Goal: Obtain resource: Download file/media

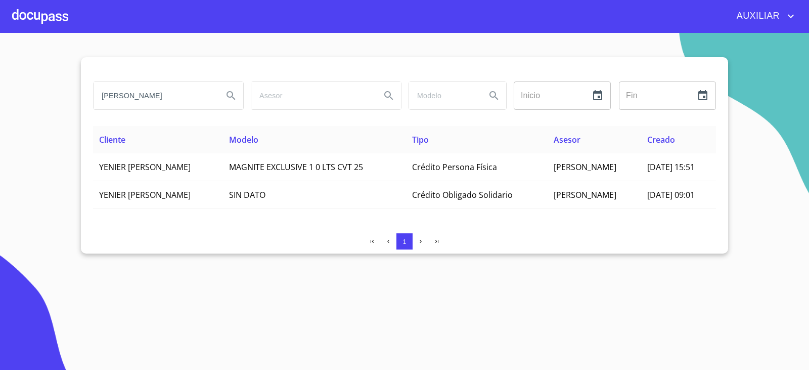
drag, startPoint x: 174, startPoint y: 101, endPoint x: 13, endPoint y: 135, distance: 164.8
click at [13, 135] on section "[PERSON_NAME] ​ Fin ​ Cliente Modelo Tipo Asesor Creado YENIER [PERSON_NAME] MA…" at bounding box center [404, 201] width 809 height 337
type input "[PERSON_NAME]"
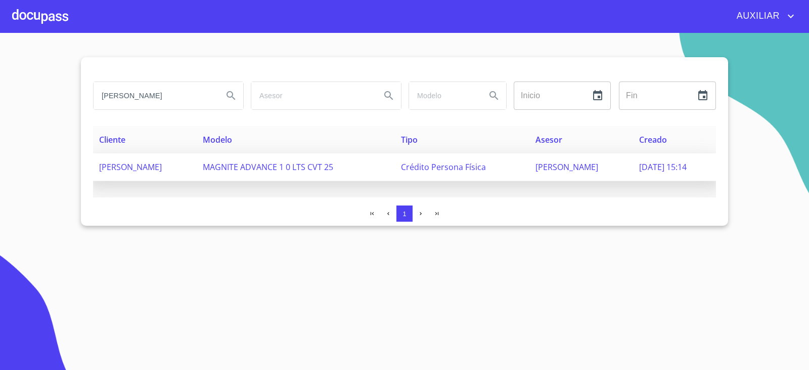
click at [159, 173] on td "[PERSON_NAME]" at bounding box center [145, 167] width 104 height 28
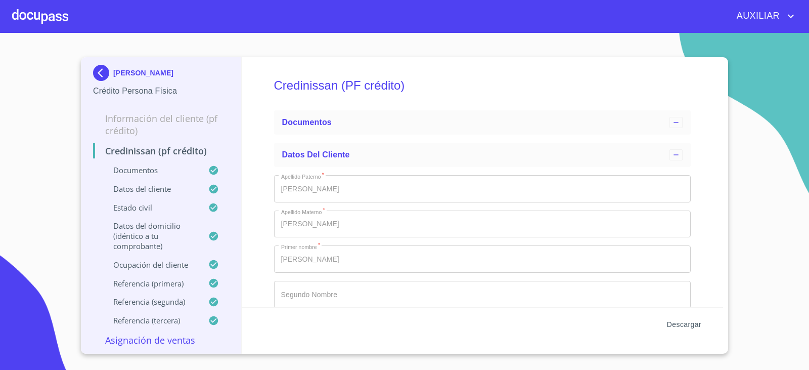
click at [670, 325] on span "Descargar" at bounding box center [684, 324] width 34 height 13
click at [691, 314] on div "Descargar" at bounding box center [483, 324] width 482 height 34
click at [690, 322] on span "Descargar" at bounding box center [684, 324] width 34 height 13
click at [107, 71] on img at bounding box center [103, 73] width 20 height 16
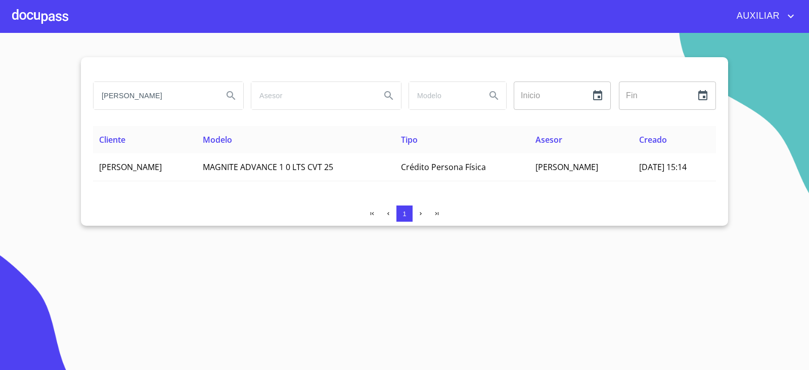
drag, startPoint x: 207, startPoint y: 104, endPoint x: 40, endPoint y: 138, distance: 170.3
click at [40, 138] on section "JOSE MAGAÑA HERNANDEZ Inicio ​ Fin ​ Cliente Modelo Tipo Asesor Creado JOSE MAG…" at bounding box center [404, 201] width 809 height 337
type input "JUAN MANUEL FLORES CRUZ"
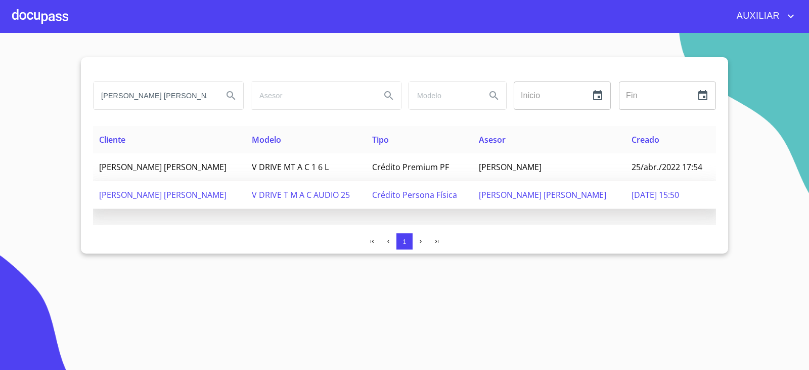
click at [134, 189] on span "JUAN MANUEL FLORES CRUZ" at bounding box center [162, 194] width 127 height 11
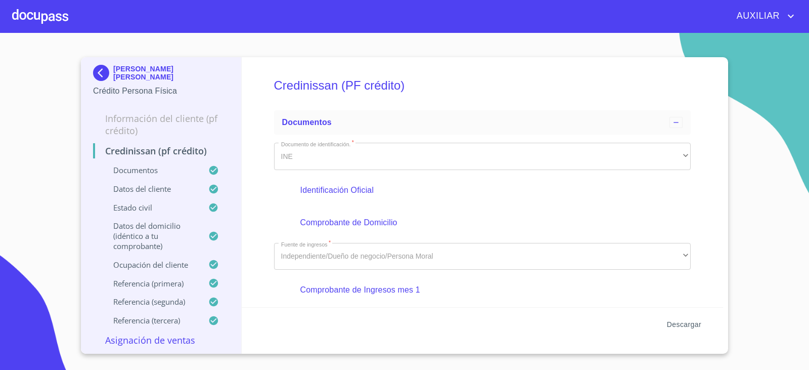
click at [680, 330] on button "Descargar" at bounding box center [684, 324] width 42 height 19
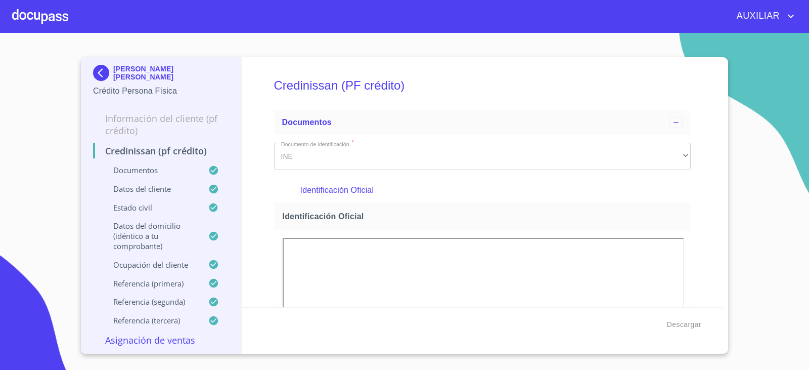
click at [97, 74] on img at bounding box center [103, 73] width 20 height 16
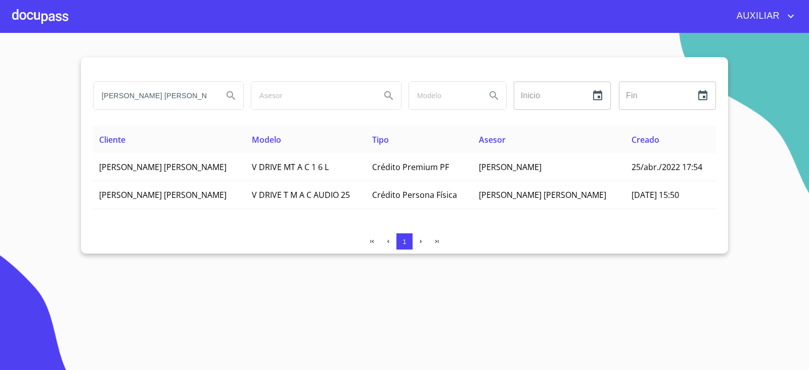
drag, startPoint x: 209, startPoint y: 100, endPoint x: 46, endPoint y: 123, distance: 164.9
click at [46, 123] on section "JUAN MANUEL FLORES CRUZ Inicio ​ Fin ​ Cliente Modelo Tipo Asesor Creado JUAN M…" at bounding box center [404, 201] width 809 height 337
paste input "search"
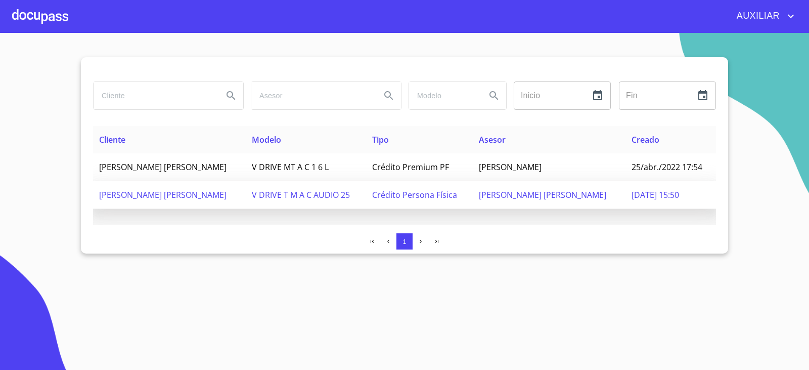
paste input "OLGA HERMINIA DIAZ CANCHOLA"
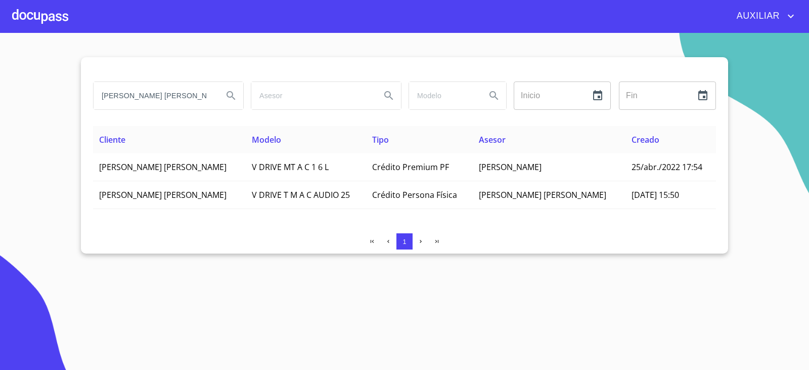
scroll to position [0, 16]
type input "OLGA HERMINIA DIAZ CANCHOLA"
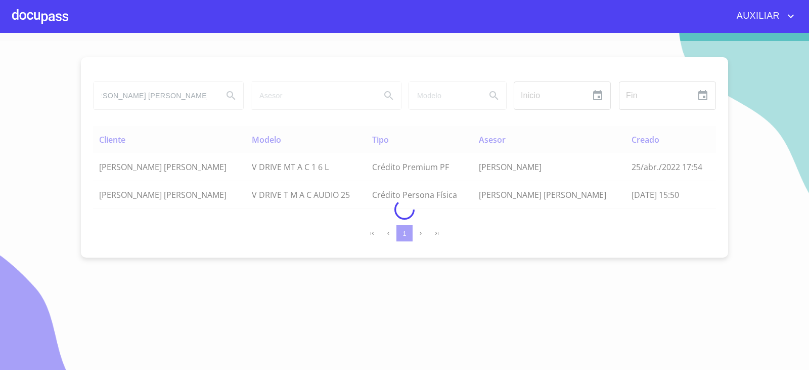
scroll to position [0, 0]
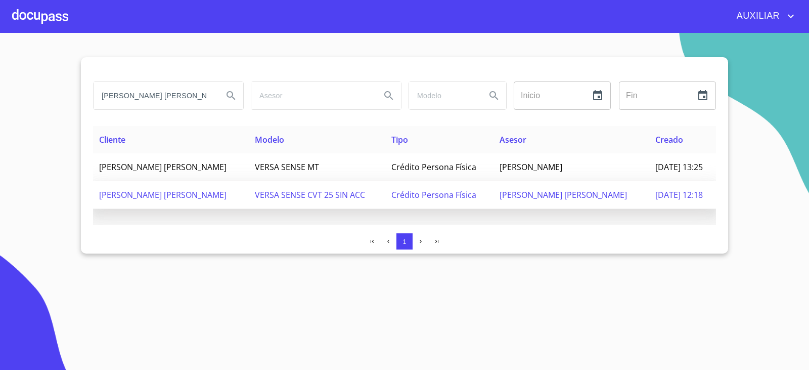
click at [209, 204] on td "OLGA HERMINIA DIAZ CANCHOLA" at bounding box center [171, 195] width 156 height 28
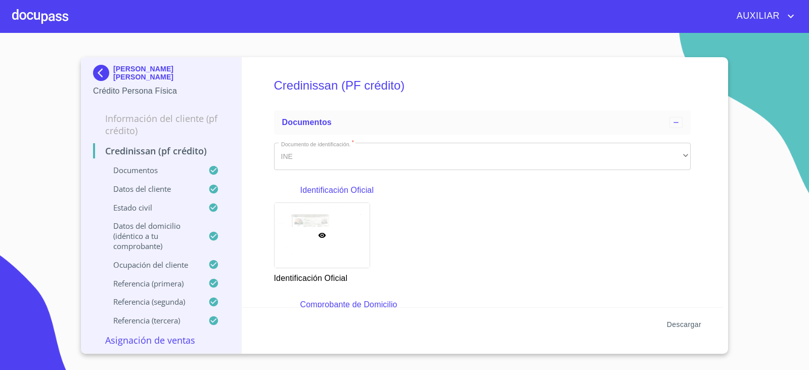
click at [684, 324] on span "Descargar" at bounding box center [684, 324] width 34 height 13
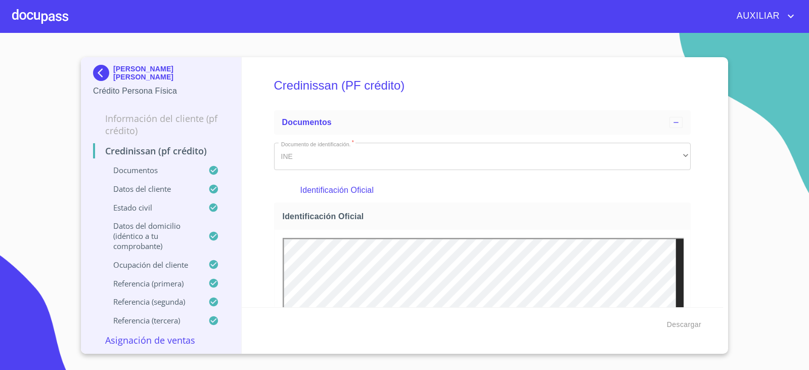
click at [99, 74] on img at bounding box center [103, 73] width 20 height 16
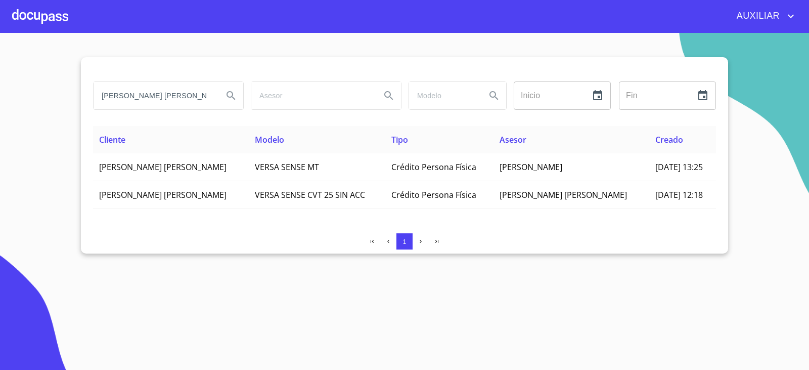
scroll to position [0, 17]
drag, startPoint x: 101, startPoint y: 93, endPoint x: 231, endPoint y: 146, distance: 140.8
click at [231, 146] on div "OLGA HERMINIA DIAZ CANCHOLA Inicio ​ Fin ​ Cliente Modelo Tipo Asesor Creado OL…" at bounding box center [404, 155] width 647 height 196
paste input "YOLANDA ALVAREZ LOPEZ"
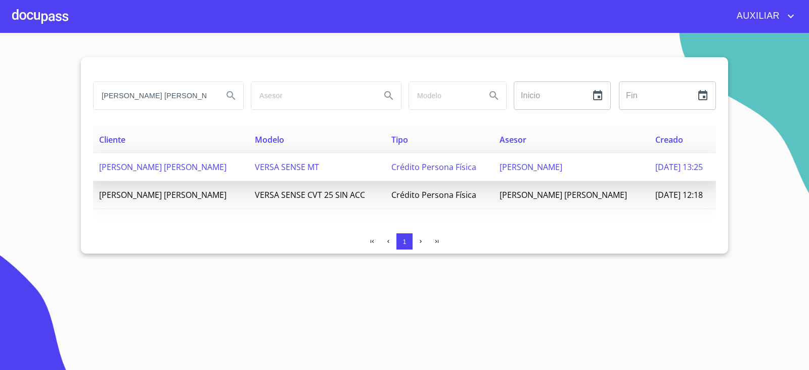
type input "YOLANDA ALVAREZ LOPEZ"
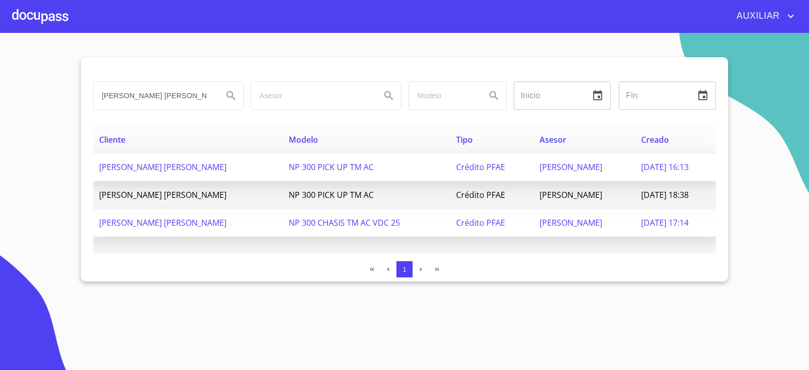
click at [208, 232] on td "YOLANDA ALVAREZ LOPEZ" at bounding box center [188, 223] width 190 height 28
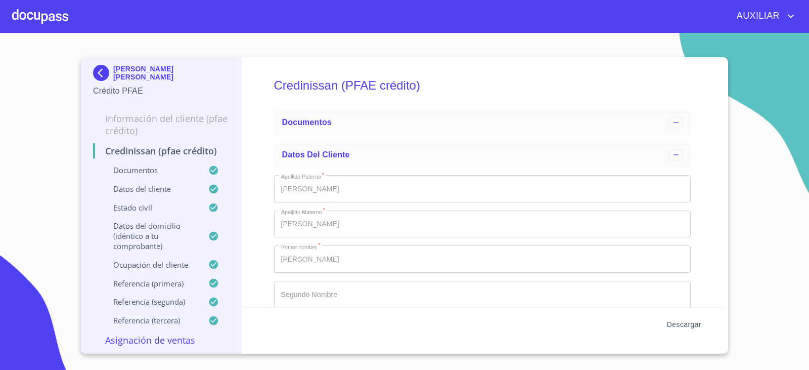
click at [682, 330] on span "Descargar" at bounding box center [684, 324] width 34 height 13
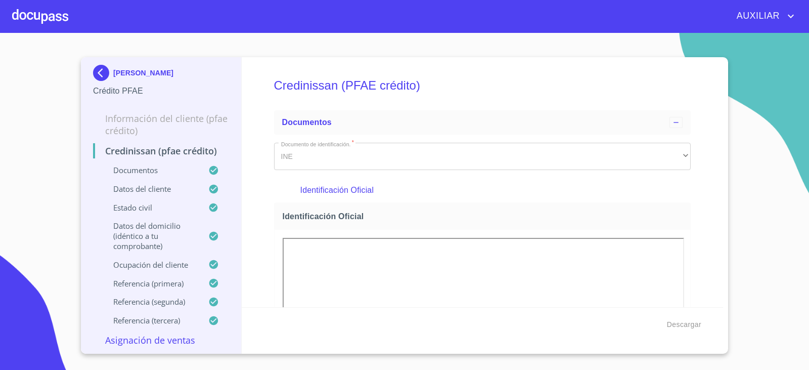
click at [105, 64] on div "YOLANDA ALVAREZ LOPEZ Crédito PFAE" at bounding box center [161, 81] width 136 height 48
click at [99, 67] on img at bounding box center [103, 73] width 20 height 16
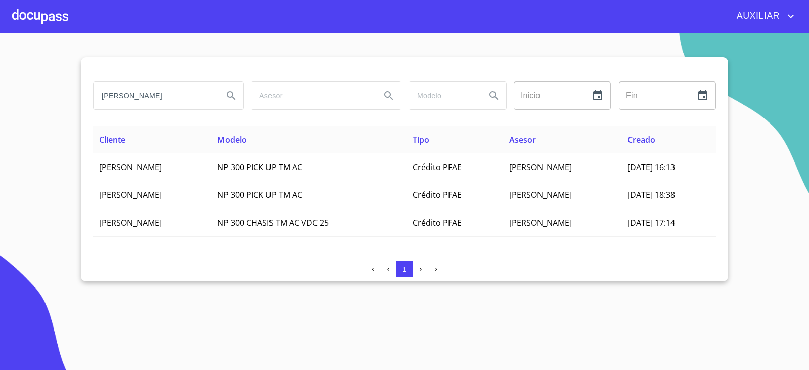
drag, startPoint x: 201, startPoint y: 99, endPoint x: 76, endPoint y: 125, distance: 128.1
click at [76, 125] on section "YOLANDA ALVAREZ LOPEZ Inicio ​ Fin ​ Cliente Modelo Tipo Asesor Creado YOLANDA …" at bounding box center [404, 201] width 809 height 337
paste input "NORMA ANGELICA VALLES RUIZ"
type input "NORMA ANGELICA VALLES RUIZ"
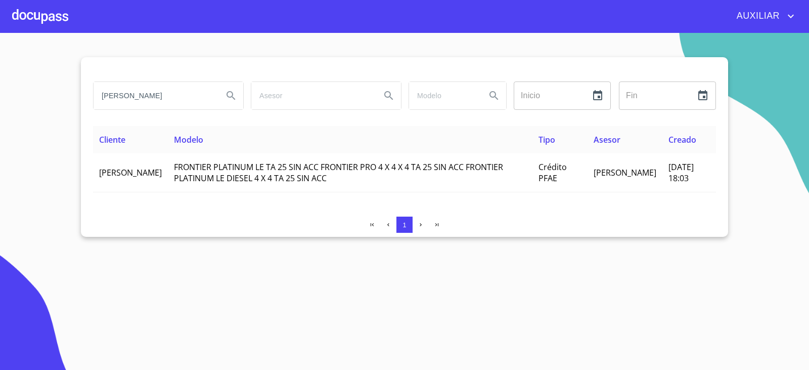
scroll to position [0, 0]
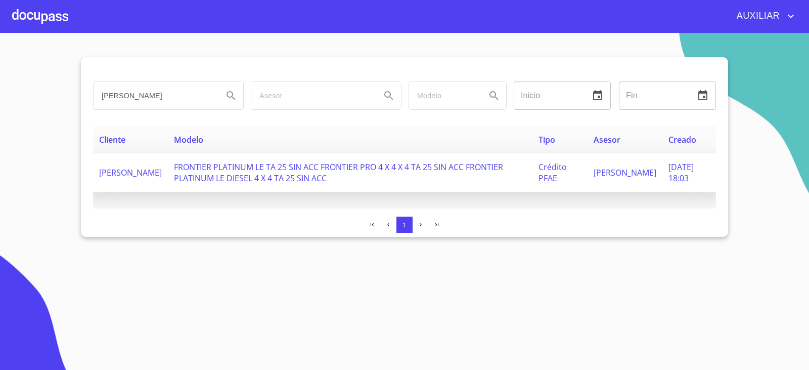
click at [165, 175] on td "NORMA ANGELICA VALLES RUIZ" at bounding box center [130, 172] width 75 height 39
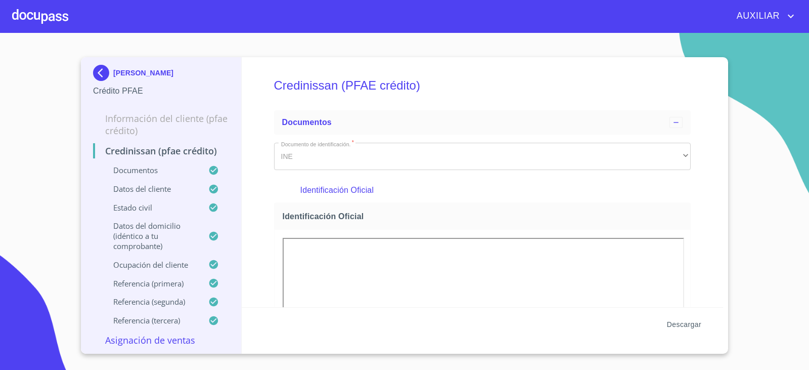
click at [674, 327] on span "Descargar" at bounding box center [684, 324] width 34 height 13
click at [98, 72] on img at bounding box center [103, 73] width 20 height 16
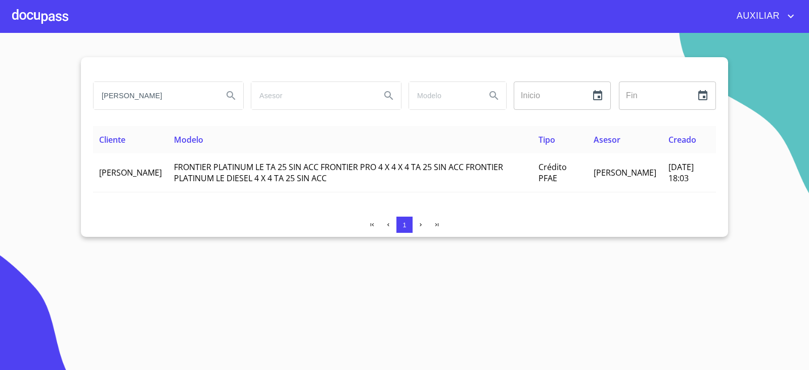
scroll to position [0, 12]
drag, startPoint x: 103, startPoint y: 92, endPoint x: 217, endPoint y: 131, distance: 120.7
click at [217, 131] on div "NORMA ANGELICA VALLES RUIZ Inicio ​ Fin ​ Cliente Modelo Tipo Asesor Creado NOR…" at bounding box center [404, 146] width 647 height 179
click at [118, 88] on input "search" at bounding box center [154, 95] width 121 height 27
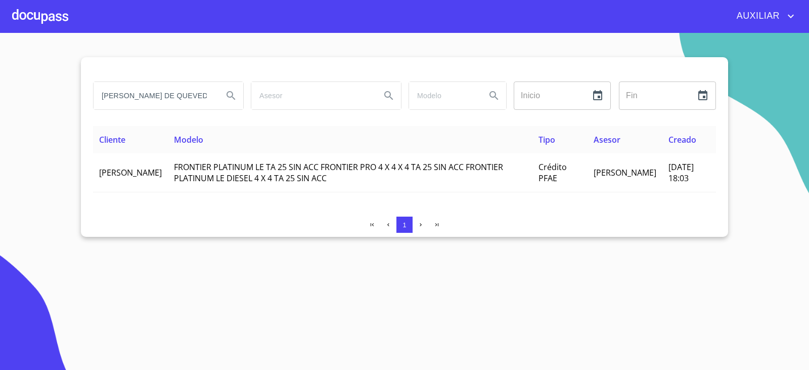
scroll to position [0, 7]
type input "DANIELA GARCIA DE QUEVEDO"
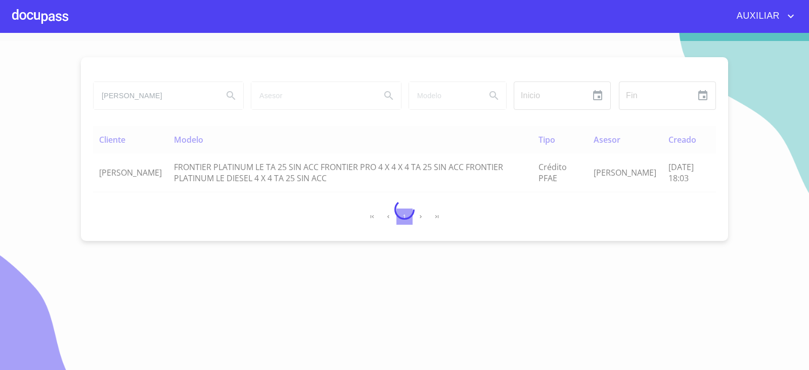
scroll to position [0, 0]
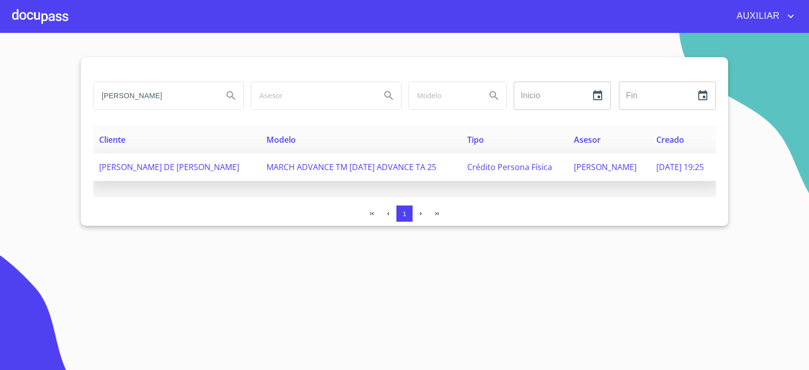
click at [249, 181] on td "DANIELA GARCIA DE QUEVEDO RAYMUNDO" at bounding box center [176, 167] width 167 height 28
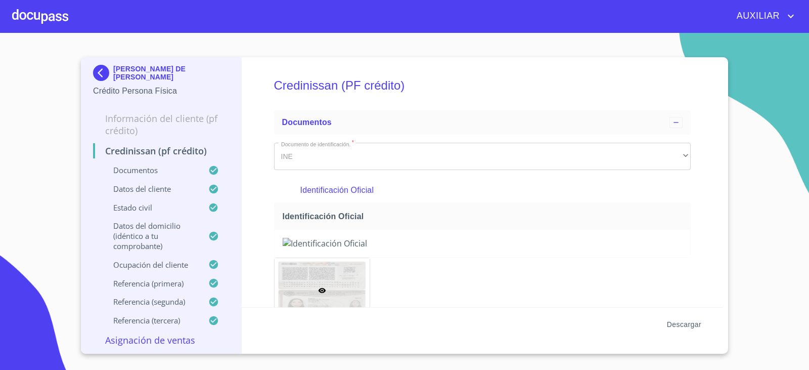
click at [678, 330] on button "Descargar" at bounding box center [684, 324] width 42 height 19
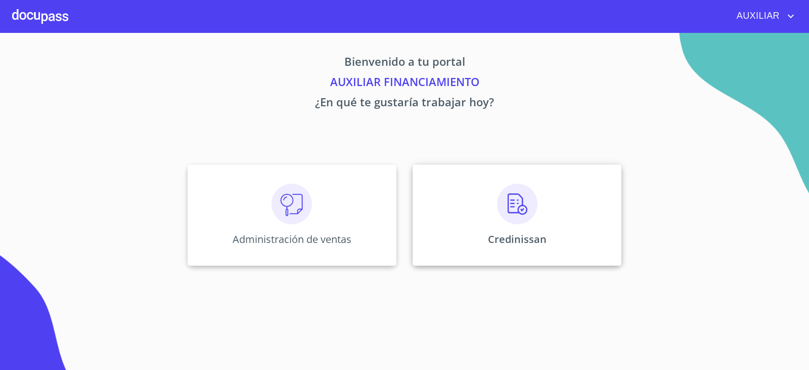
click at [519, 212] on img at bounding box center [517, 204] width 40 height 40
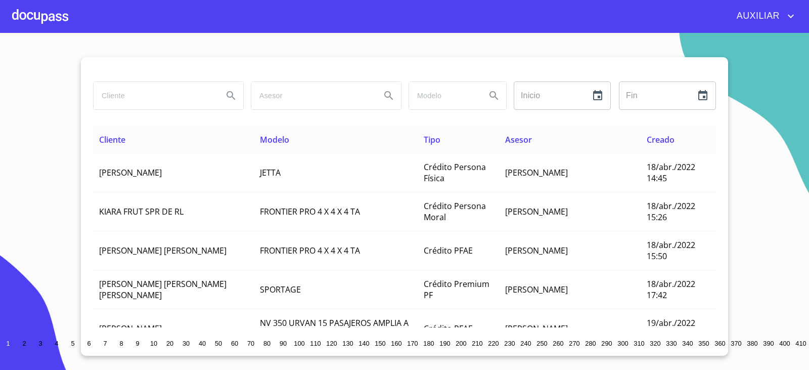
click at [133, 97] on input "search" at bounding box center [154, 95] width 121 height 27
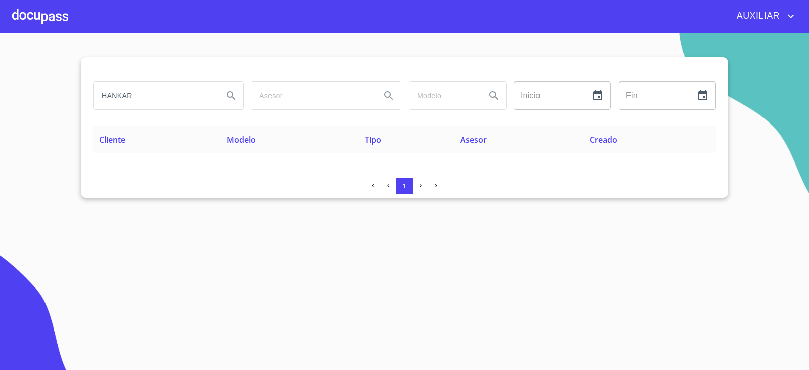
click at [123, 99] on input "HANKAR" at bounding box center [154, 95] width 121 height 27
type input "HANCAR"
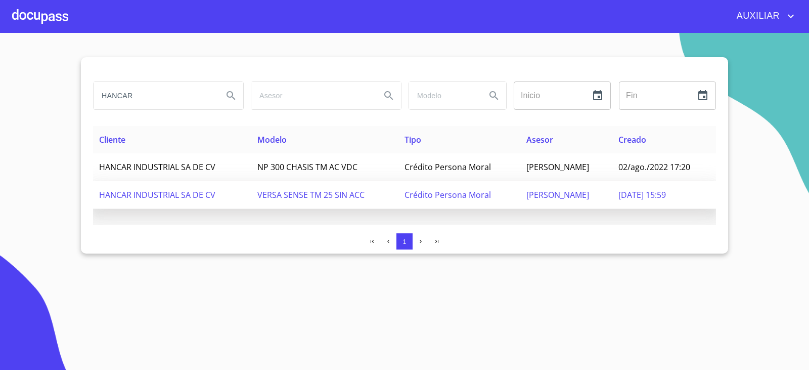
click at [176, 199] on span "HANCAR INDUSTRIAL SA DE CV" at bounding box center [157, 194] width 116 height 11
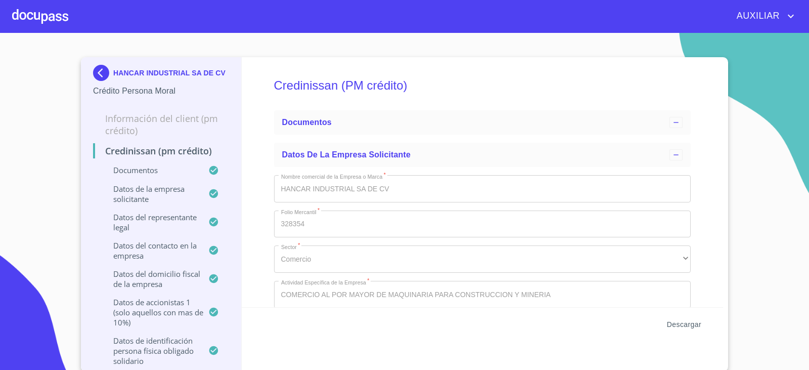
click at [678, 321] on span "Descargar" at bounding box center [684, 324] width 34 height 13
click at [678, 323] on span "Descargar" at bounding box center [684, 324] width 34 height 13
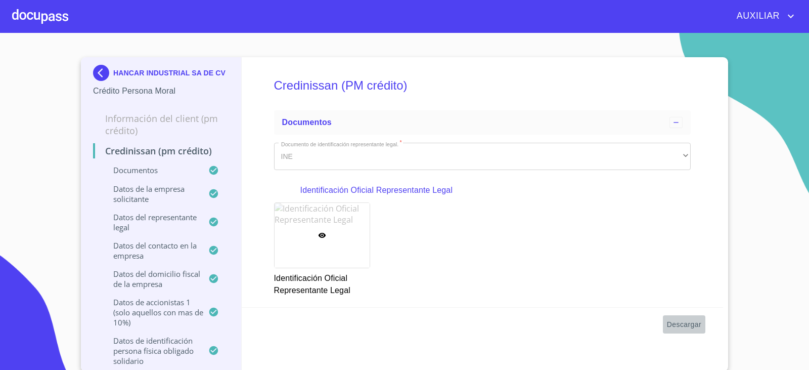
click at [690, 323] on span "Descargar" at bounding box center [684, 324] width 34 height 13
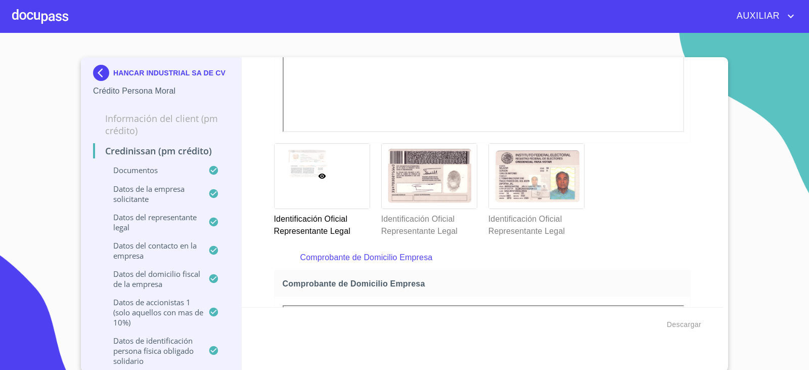
scroll to position [391, 0]
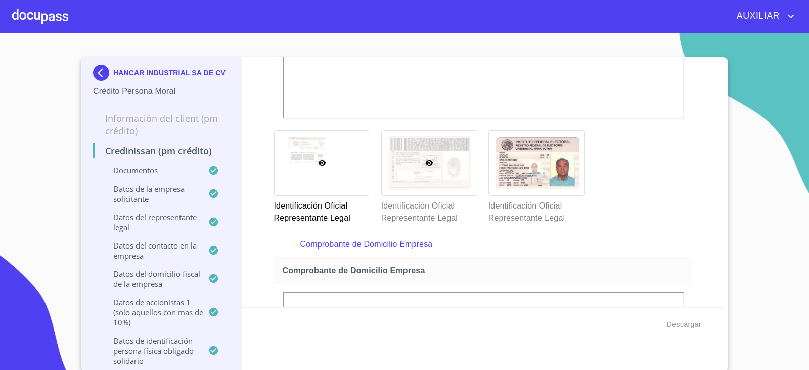
click at [429, 188] on div at bounding box center [429, 162] width 95 height 65
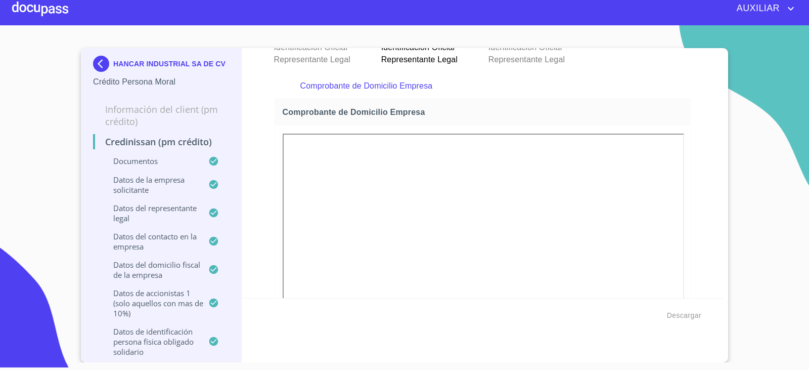
scroll to position [290, 0]
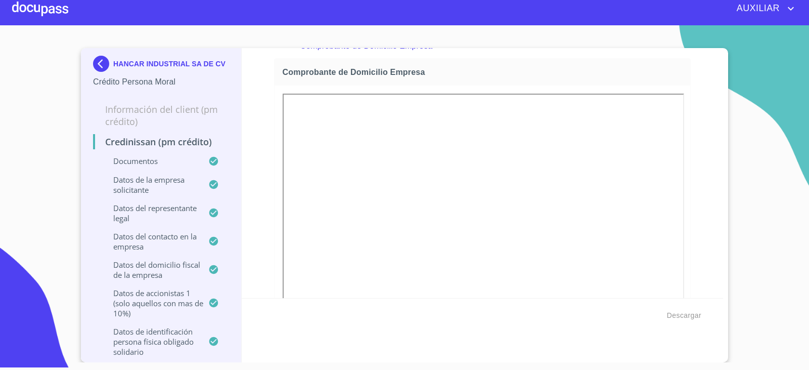
scroll to position [337, 0]
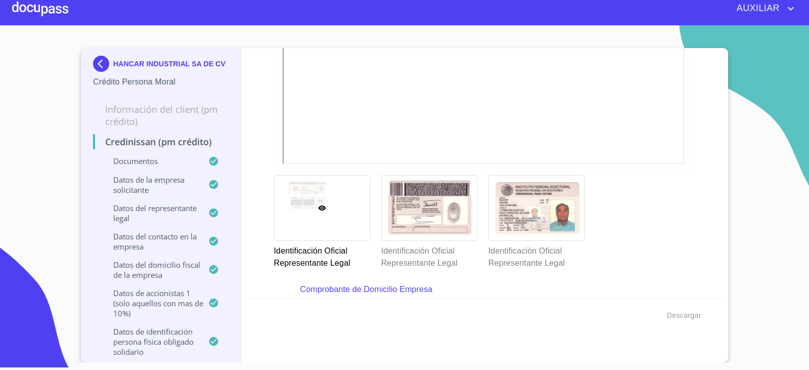
scroll to position [121, 0]
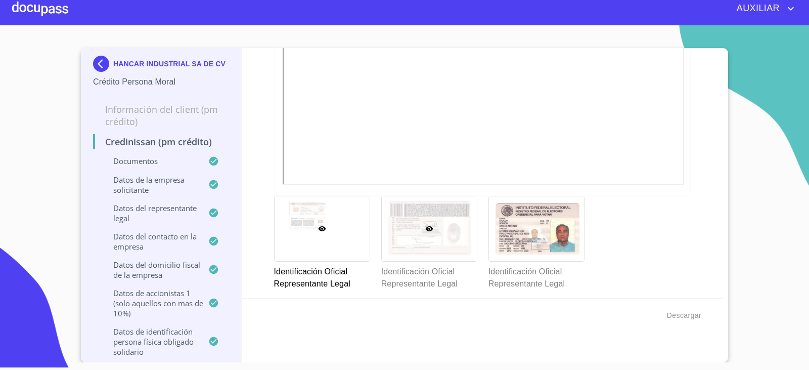
click at [422, 218] on div at bounding box center [429, 228] width 95 height 65
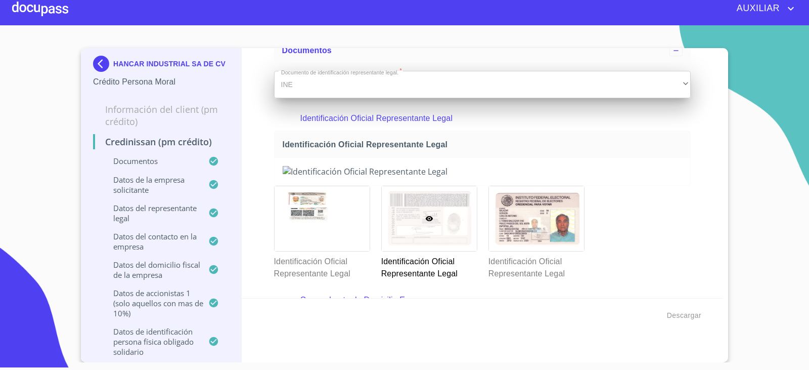
scroll to position [0, 0]
